Goal: Navigation & Orientation: Find specific page/section

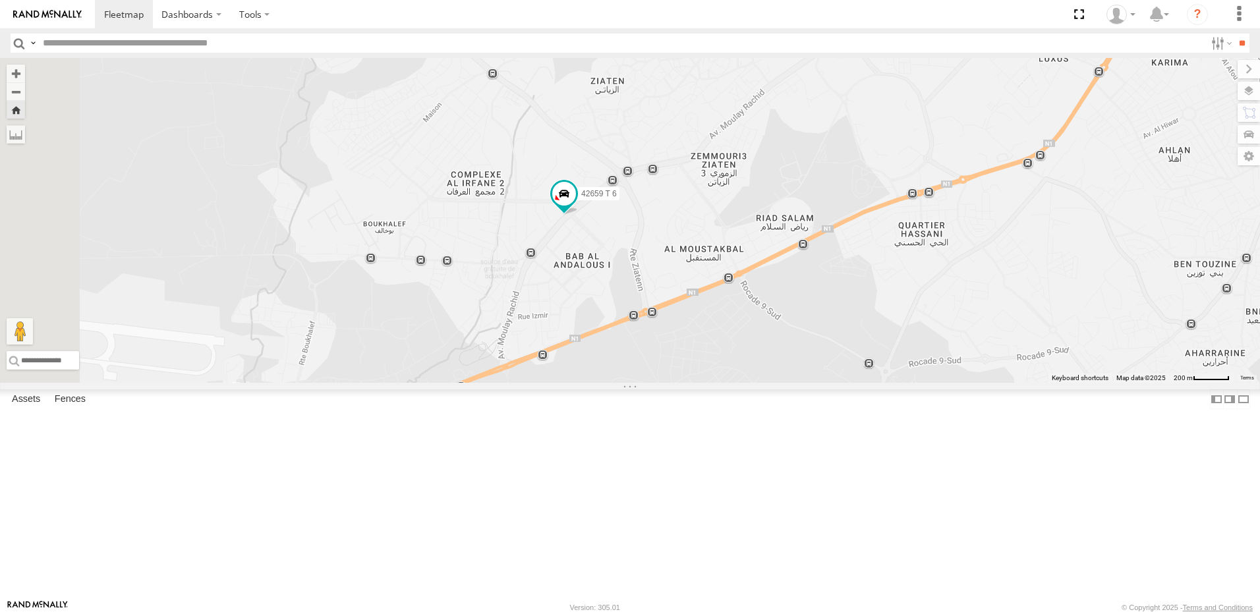
click at [0, 0] on div "10010 T 6" at bounding box center [0, 0] width 0 height 0
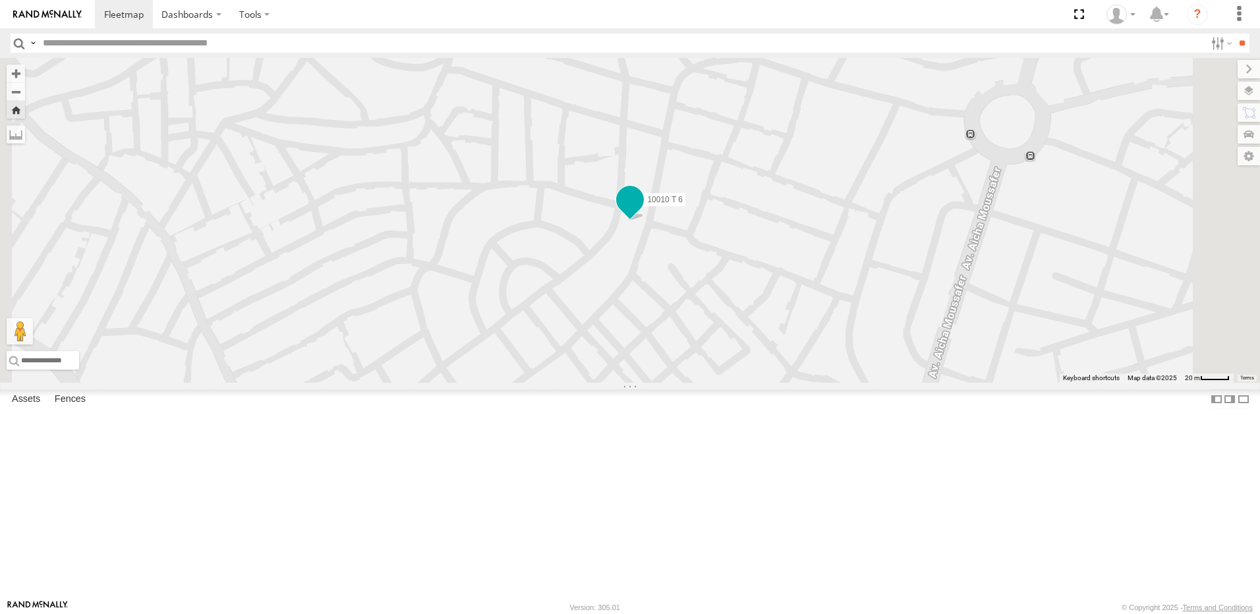
click at [642, 212] on span at bounding box center [630, 200] width 24 height 24
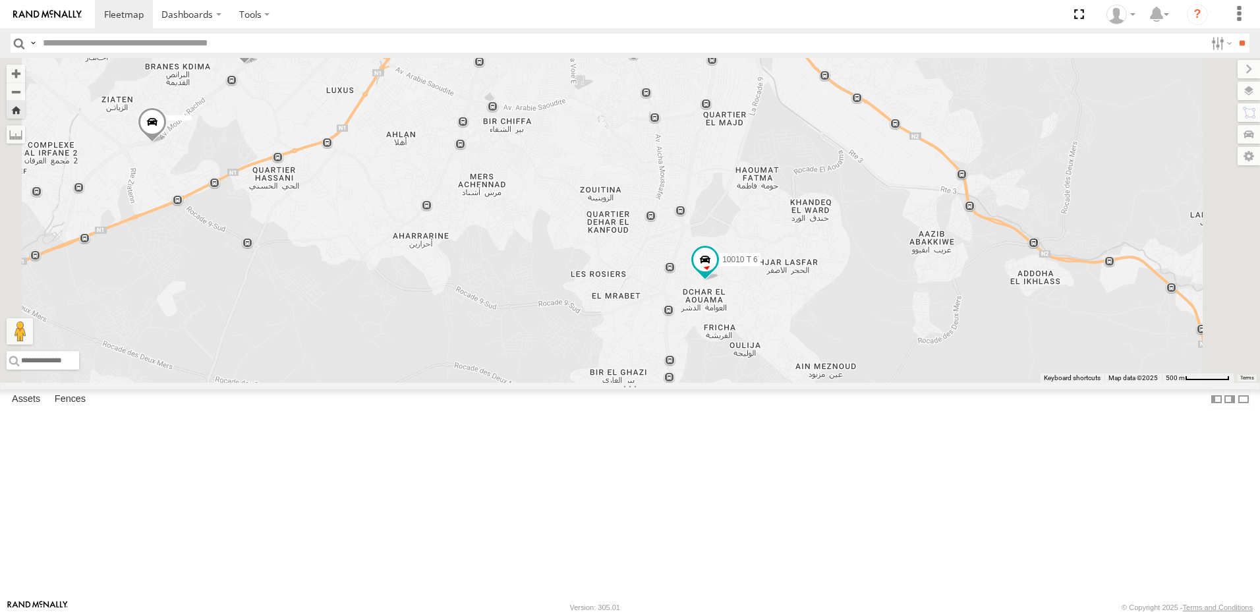
click at [0, 0] on div "42659 T 6 Tanger شارع [PERSON_NAME] 35.73748 -5.87715" at bounding box center [0, 0] width 0 height 0
click at [0, 0] on div "42659 T 6 Tanger" at bounding box center [0, 0] width 0 height 0
